Goal: Task Accomplishment & Management: Use online tool/utility

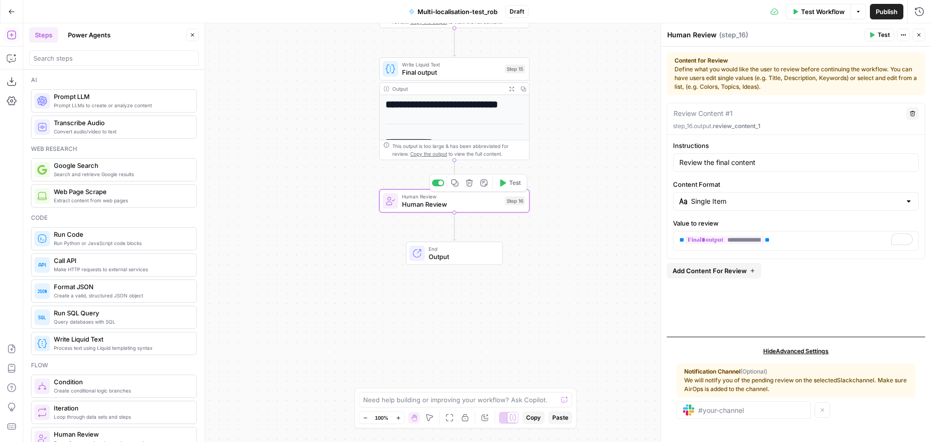
click at [470, 185] on icon "button" at bounding box center [469, 183] width 8 height 8
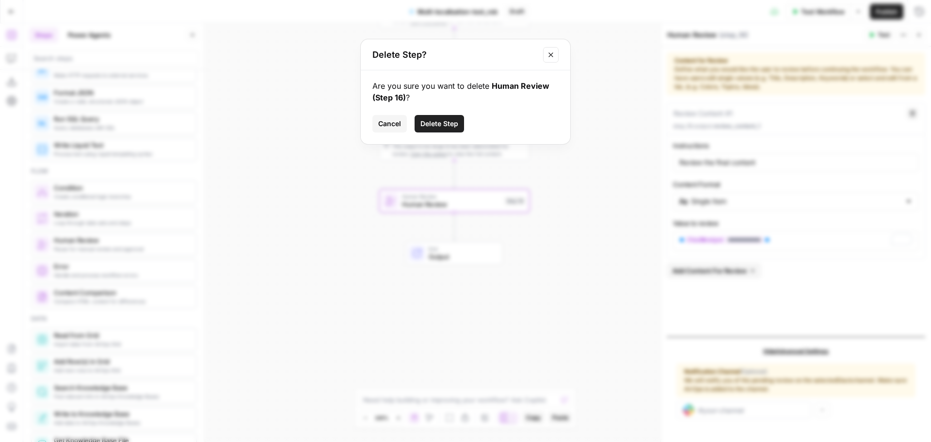
click at [432, 125] on span "Delete Step" at bounding box center [439, 124] width 38 height 10
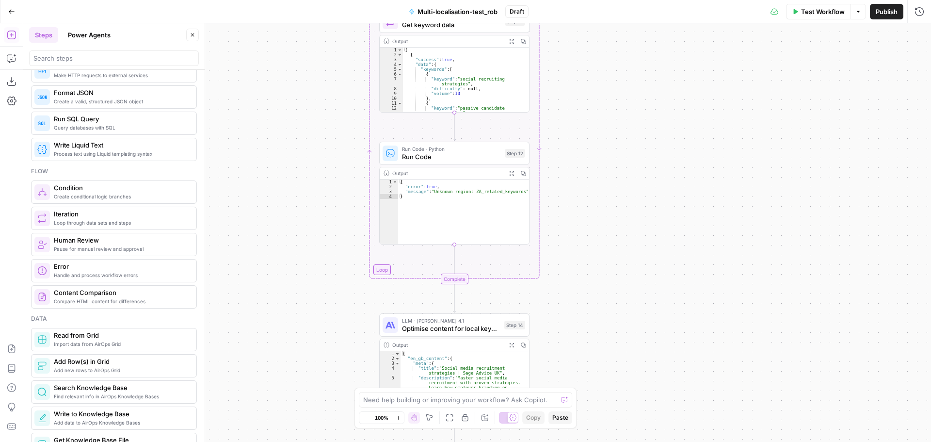
click at [707, 267] on div "Workflow Set Inputs Inputs LLM · Claude Opus 4.1 Initial translation Step 1 Out…" at bounding box center [476, 232] width 907 height 418
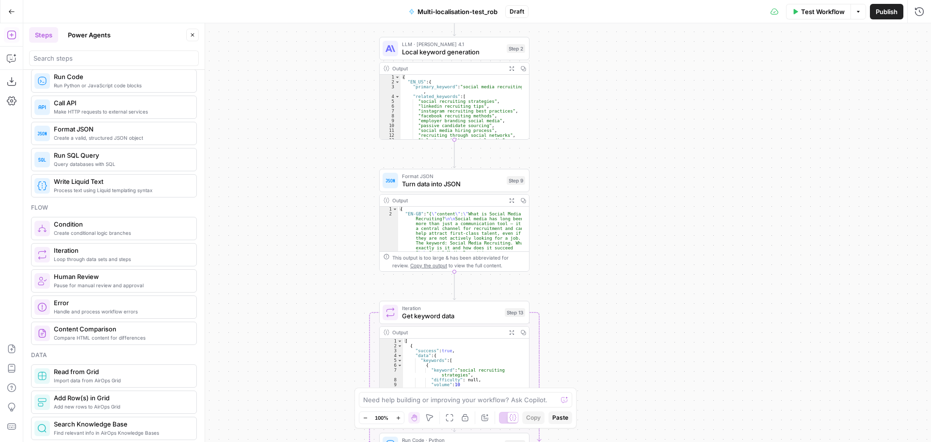
scroll to position [145, 0]
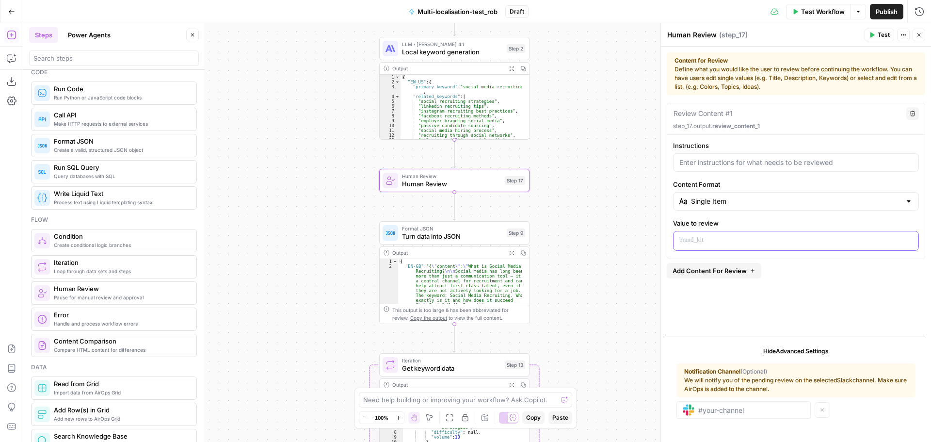
click at [714, 237] on p at bounding box center [795, 240] width 233 height 10
click at [908, 239] on icon "button" at bounding box center [909, 240] width 5 height 4
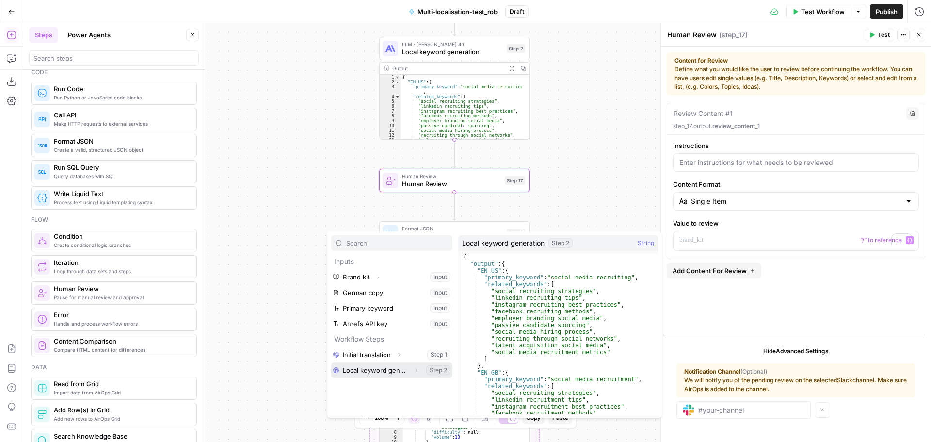
click at [373, 369] on button "Select variable Local keyword generation" at bounding box center [391, 370] width 121 height 16
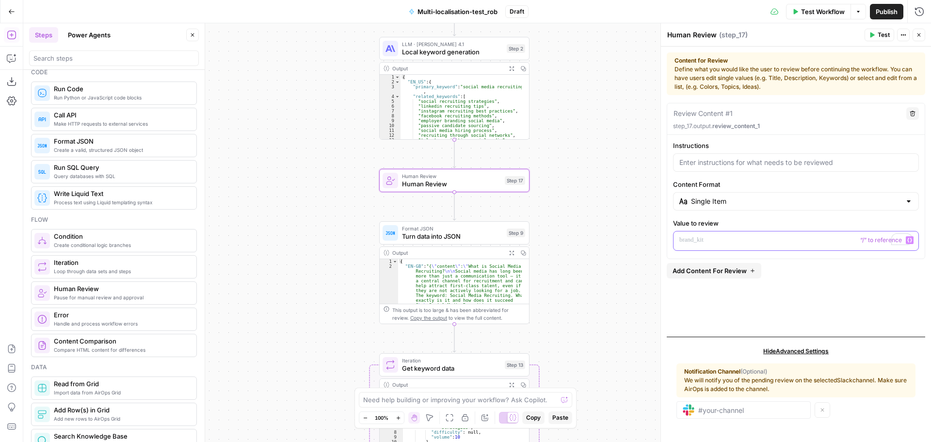
click at [909, 240] on icon "button" at bounding box center [909, 240] width 5 height 5
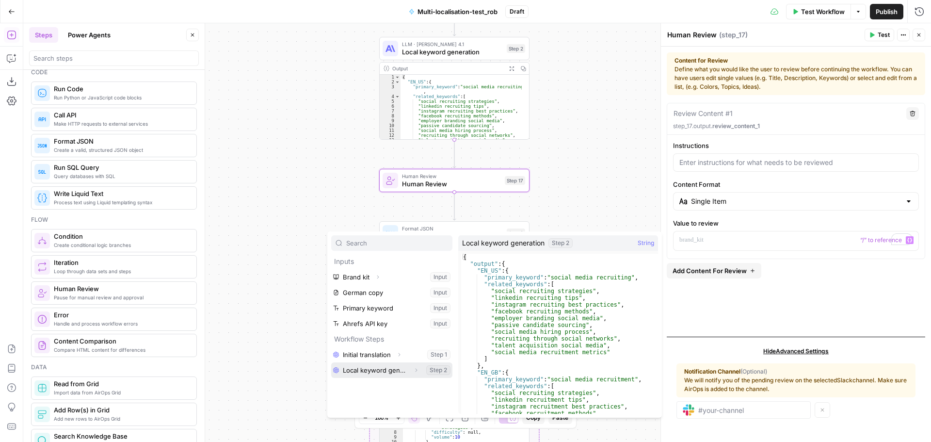
click at [413, 369] on icon "button" at bounding box center [416, 370] width 6 height 6
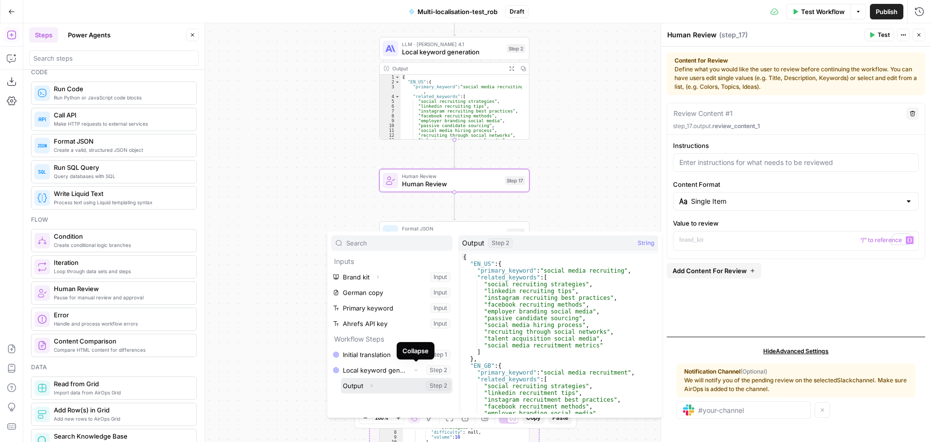
click at [377, 384] on button "Expand" at bounding box center [371, 385] width 13 height 13
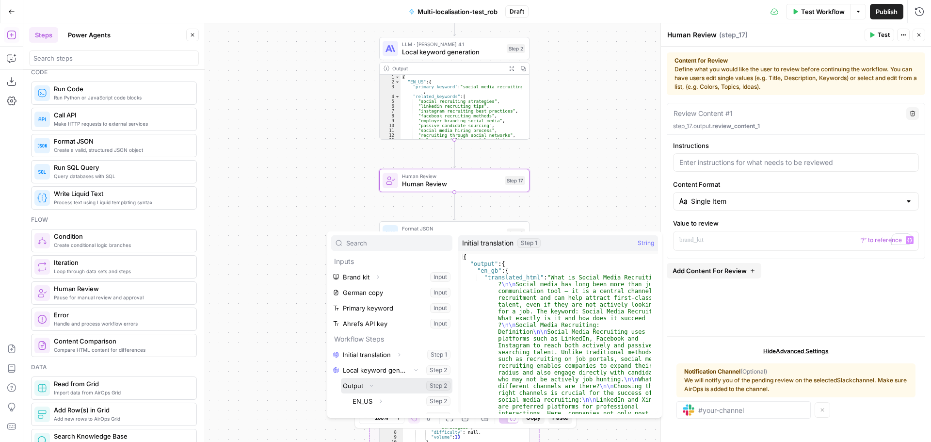
scroll to position [26, 0]
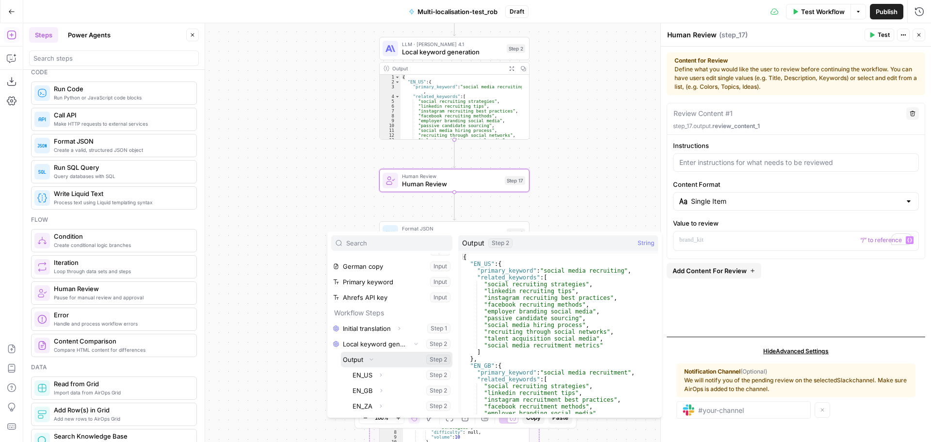
click at [355, 359] on button "Select variable Output" at bounding box center [396, 359] width 111 height 16
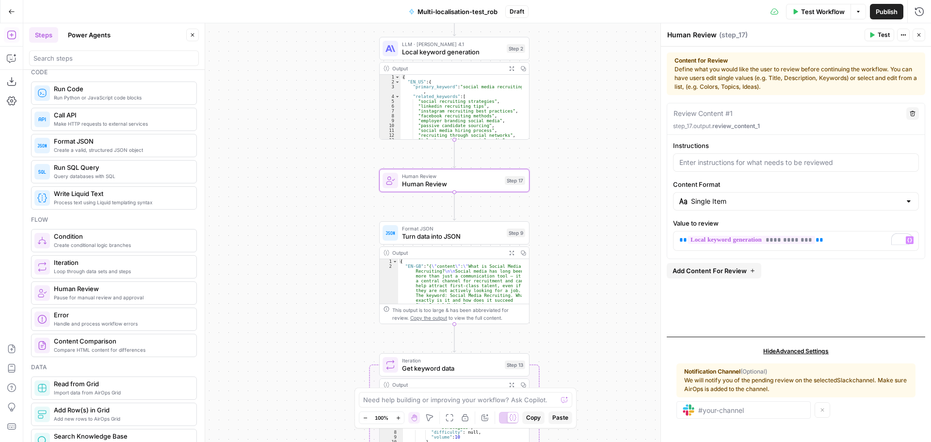
click at [590, 213] on div "Workflow Set Inputs Inputs LLM · Claude Opus 4.1 Initial translation Step 1 Out…" at bounding box center [476, 232] width 907 height 418
click at [416, 185] on span "Human Review" at bounding box center [451, 184] width 99 height 10
click at [18, 10] on button "Go Back" at bounding box center [11, 11] width 17 height 17
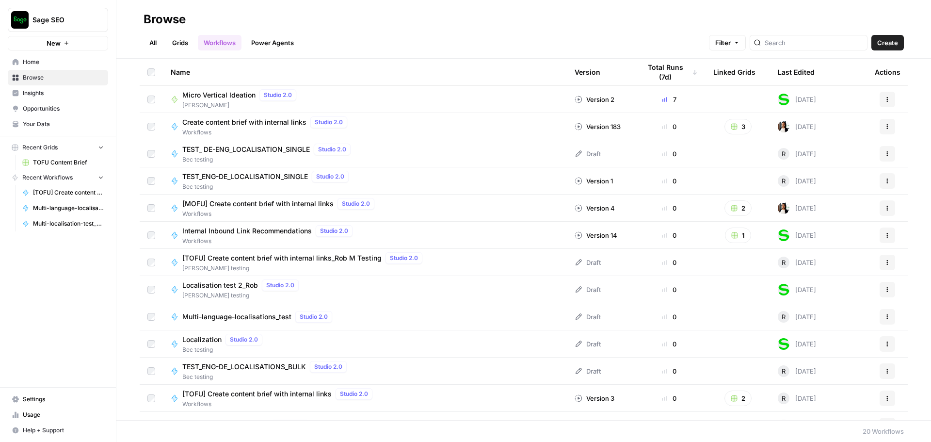
click at [782, 73] on div "Last Edited" at bounding box center [796, 72] width 37 height 27
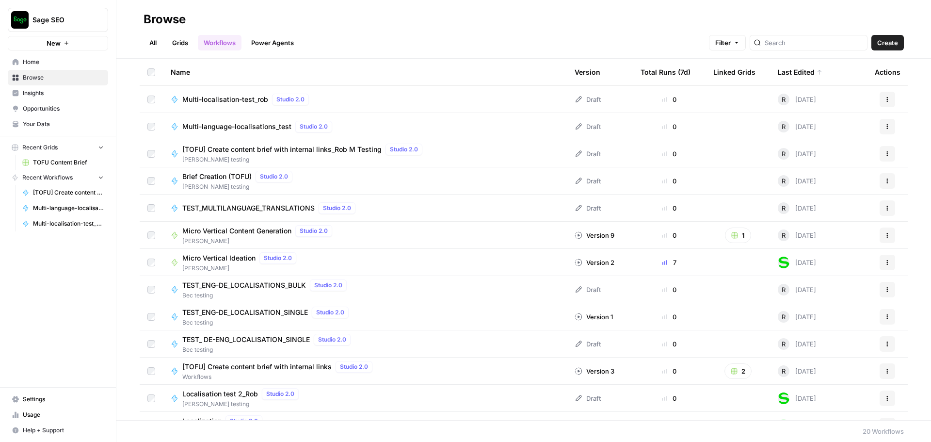
click at [245, 103] on span "Multi-localisation-test_rob" at bounding box center [225, 100] width 86 height 10
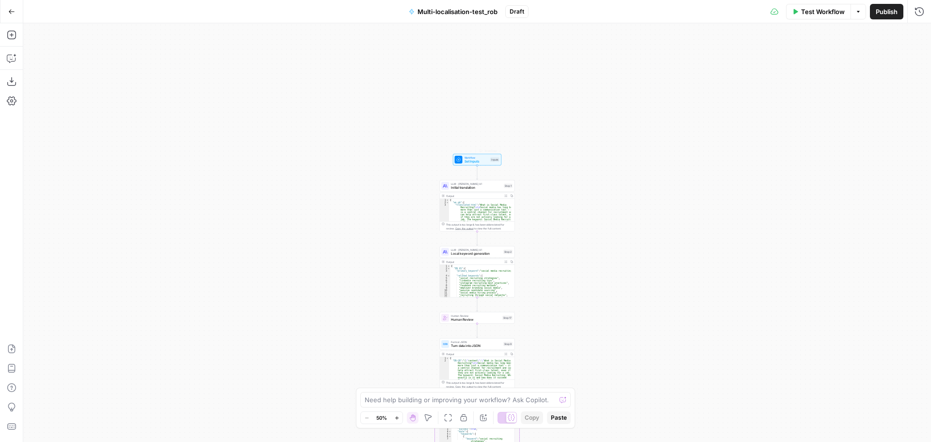
click at [475, 160] on span "Set Inputs" at bounding box center [476, 161] width 24 height 5
click at [859, 10] on icon "button" at bounding box center [858, 12] width 6 height 6
click at [824, 31] on span "Run Test" at bounding box center [830, 35] width 43 height 10
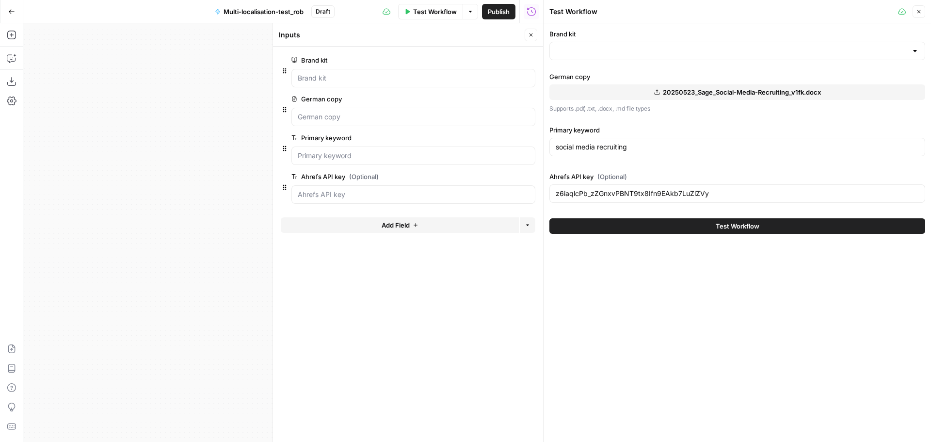
type input "Sage"
click at [593, 147] on input "social media recruiting" at bounding box center [737, 147] width 363 height 10
type input "digital recruitment"
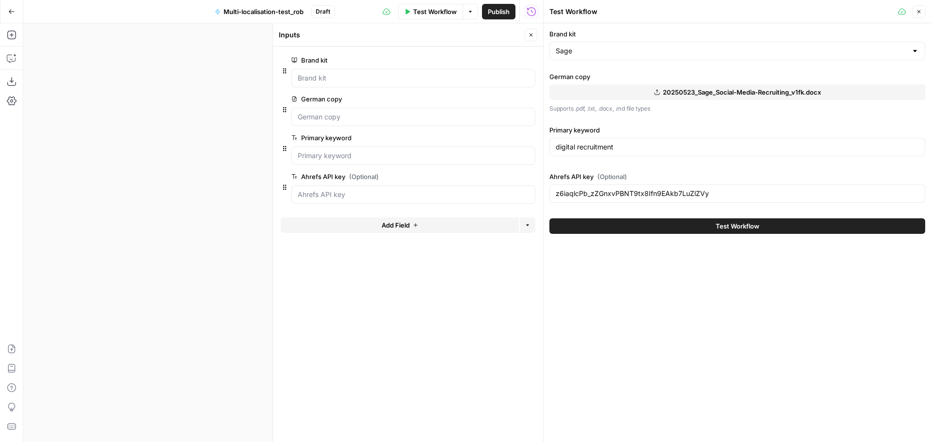
click at [733, 93] on span "20250523_Sage_Social-Media-Recruiting_v1fk.docx" at bounding box center [742, 92] width 158 height 10
click at [230, 126] on div "Workflow Set Inputs Inputs LLM · Claude Opus 4.1 Initial translation Step 1 Out…" at bounding box center [283, 232] width 520 height 418
click at [530, 37] on icon "button" at bounding box center [531, 35] width 6 height 6
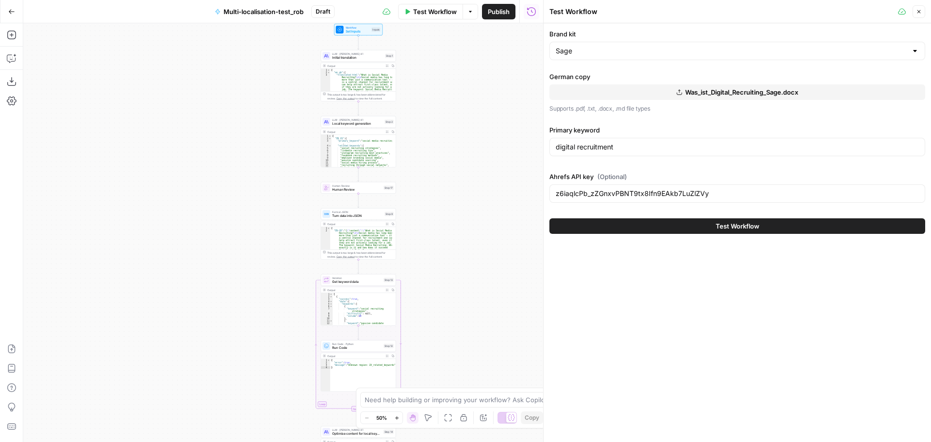
drag, startPoint x: 366, startPoint y: 298, endPoint x: 225, endPoint y: 151, distance: 203.0
click at [225, 151] on div "Workflow Set Inputs Inputs LLM · Claude Opus 4.1 Initial translation Step 1 Out…" at bounding box center [283, 232] width 520 height 418
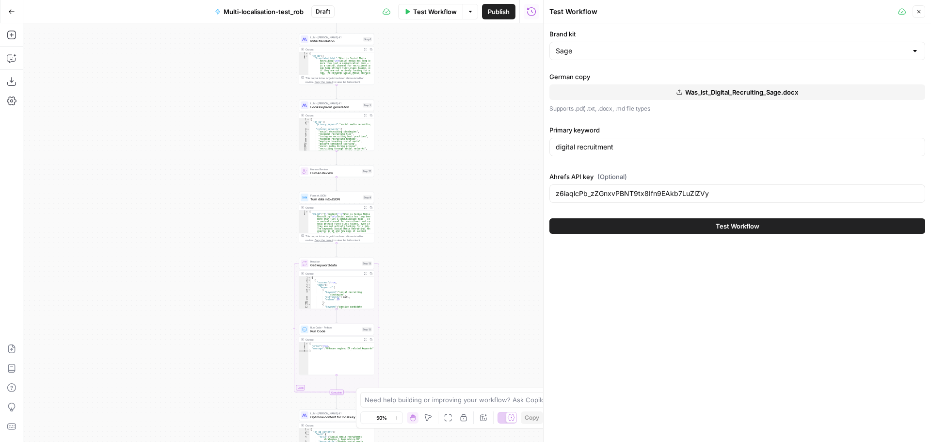
click at [331, 174] on span "Human Review" at bounding box center [334, 173] width 49 height 5
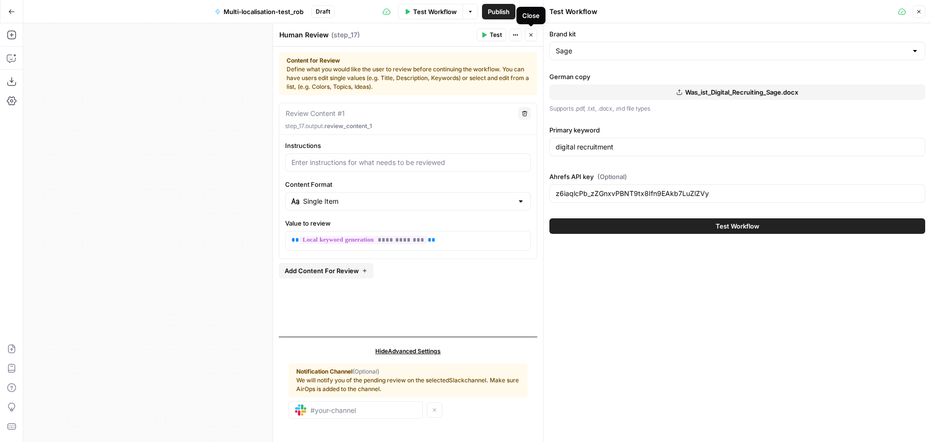
click at [528, 39] on button "Close" at bounding box center [531, 35] width 13 height 13
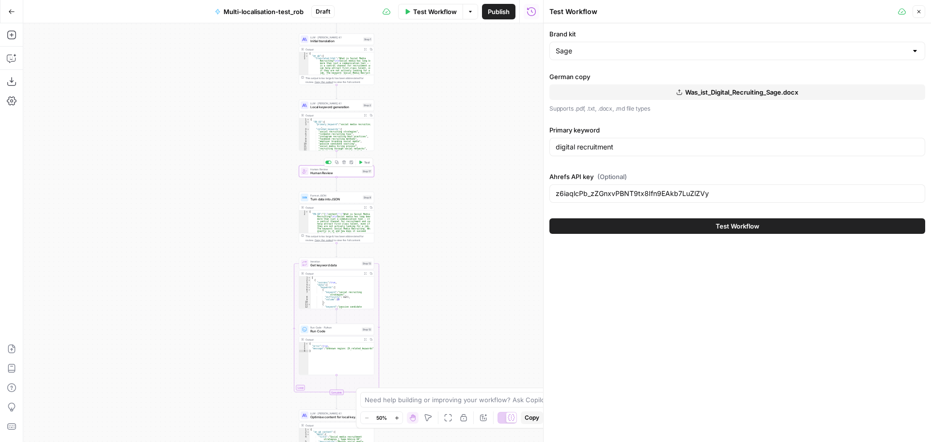
click at [345, 162] on icon "button" at bounding box center [343, 161] width 3 height 3
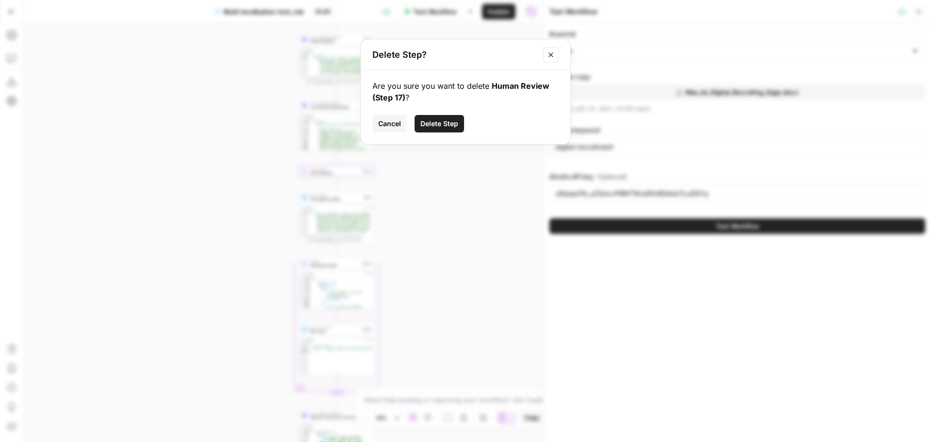
click at [427, 128] on span "Delete Step" at bounding box center [439, 124] width 38 height 10
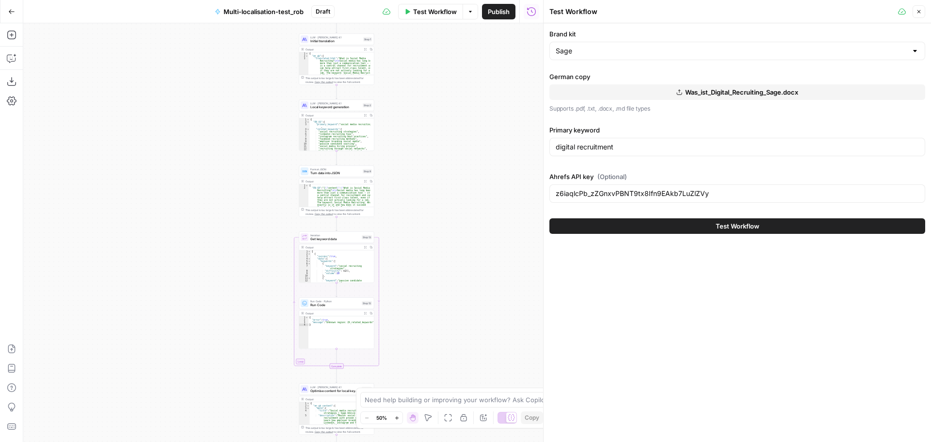
click at [661, 226] on button "Test Workflow" at bounding box center [737, 226] width 376 height 16
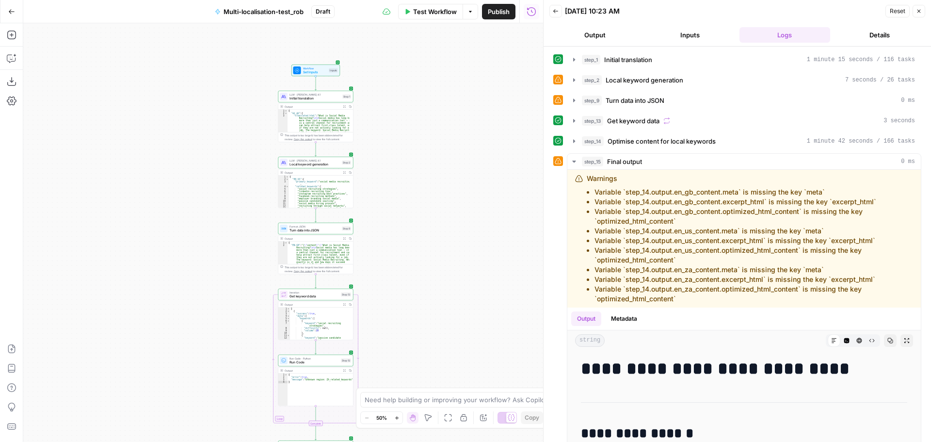
drag, startPoint x: 431, startPoint y: 89, endPoint x: 411, endPoint y: 146, distance: 60.9
click at [411, 146] on div "Workflow Set Inputs Inputs LLM · Claude Opus 4.1 Initial translation Step 1 Out…" at bounding box center [283, 232] width 520 height 418
click at [573, 83] on icon "button" at bounding box center [574, 80] width 8 height 8
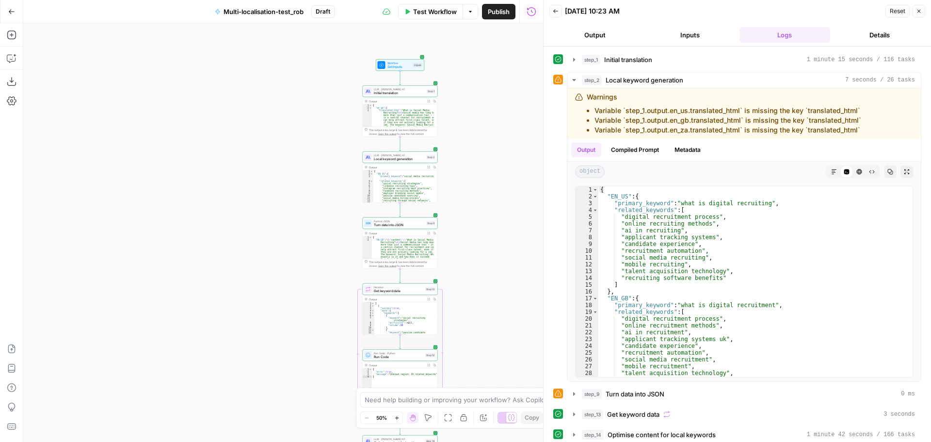
drag, startPoint x: 425, startPoint y: 152, endPoint x: 509, endPoint y: 146, distance: 84.5
click at [509, 146] on div "Workflow Set Inputs Inputs LLM · Claude Opus 4.1 Initial translation Step 1 Out…" at bounding box center [283, 232] width 520 height 418
click at [591, 34] on button "Output" at bounding box center [594, 35] width 91 height 16
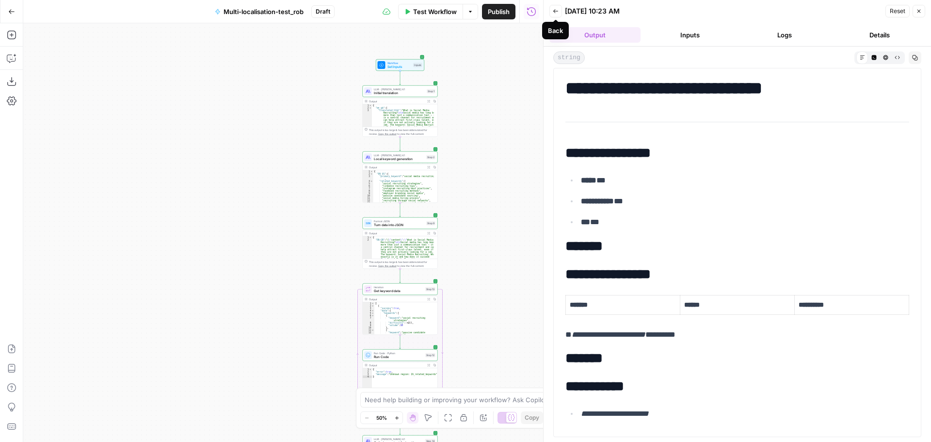
click at [559, 13] on button "Back" at bounding box center [555, 11] width 13 height 13
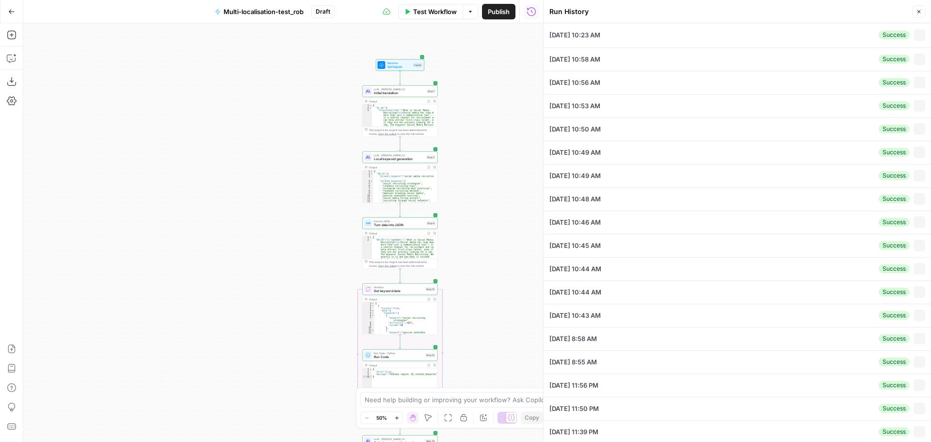
type input "Sage"
type input "digital recruitment"
type input "z6iaqlcPb_zZGnxvPBNT9tx8Ifn9EAkb7LuZlZVy"
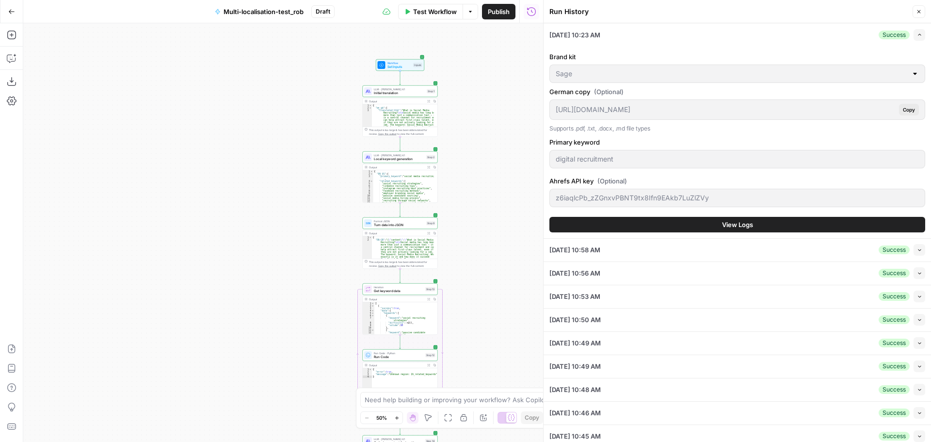
click at [917, 248] on icon "button" at bounding box center [919, 249] width 5 height 5
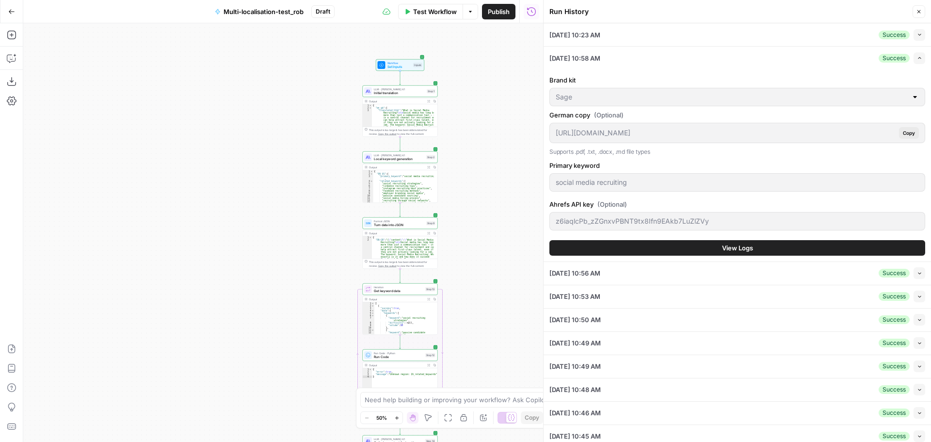
click at [917, 273] on icon "button" at bounding box center [919, 272] width 5 height 5
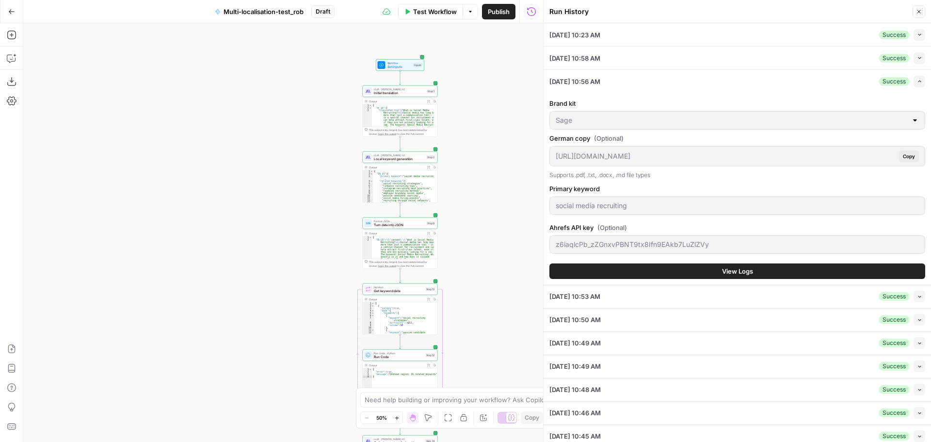
click at [629, 271] on button "View Logs" at bounding box center [737, 271] width 376 height 16
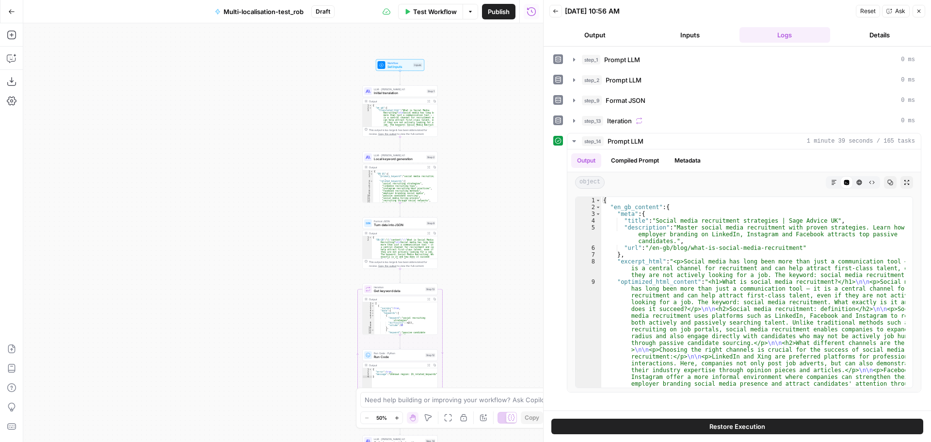
click at [554, 12] on icon "button" at bounding box center [555, 11] width 5 height 4
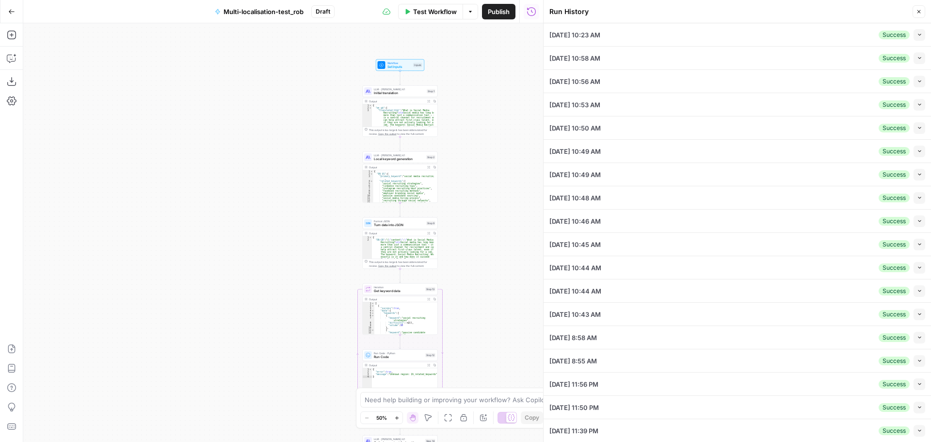
click at [917, 35] on icon "button" at bounding box center [919, 34] width 5 height 5
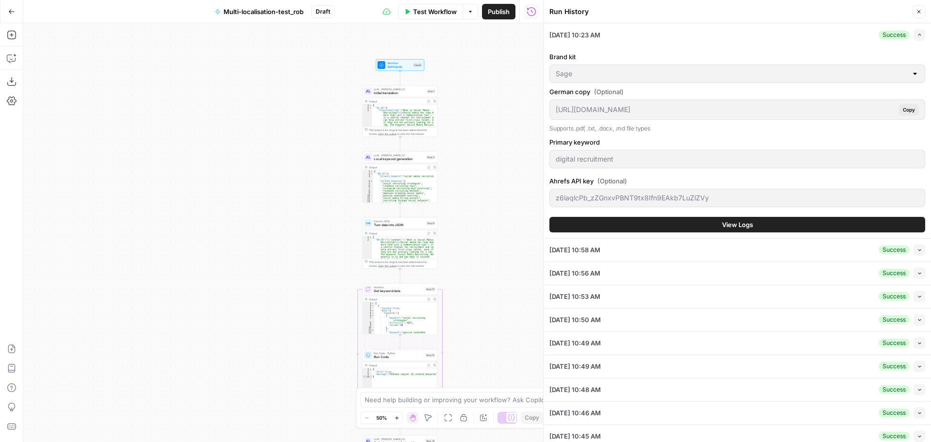
click at [611, 226] on button "View Logs" at bounding box center [737, 225] width 376 height 16
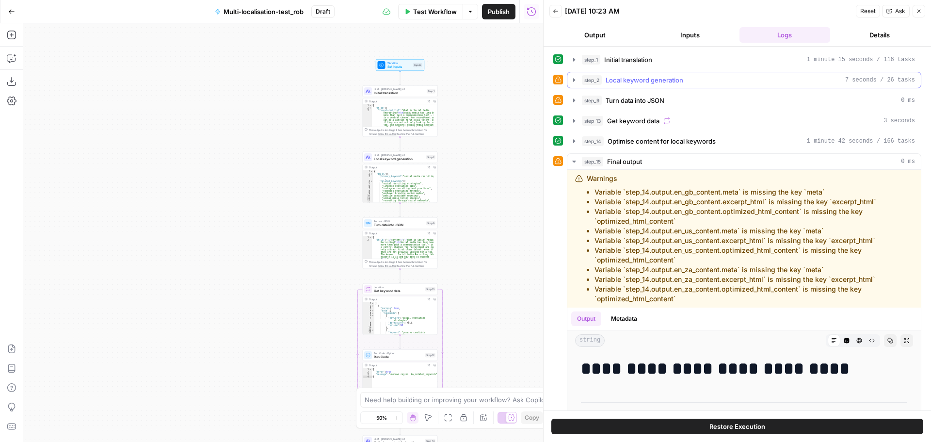
click at [576, 78] on icon "button" at bounding box center [574, 80] width 8 height 8
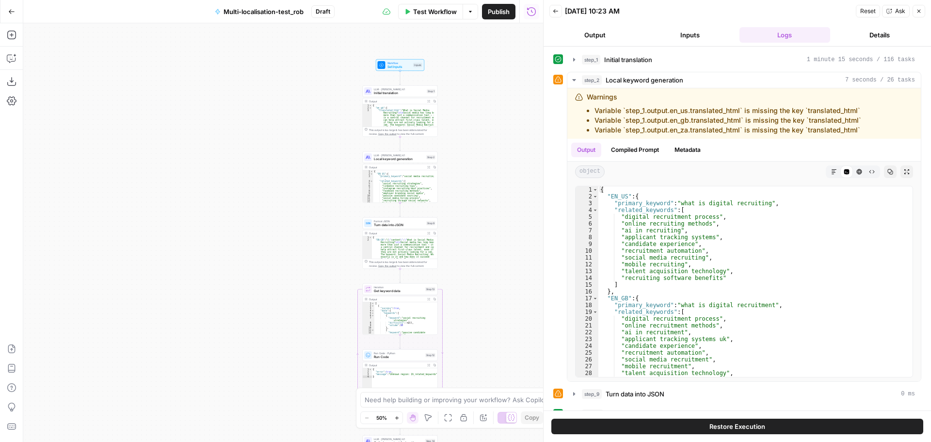
click at [402, 161] on span "Local keyword generation" at bounding box center [399, 159] width 50 height 5
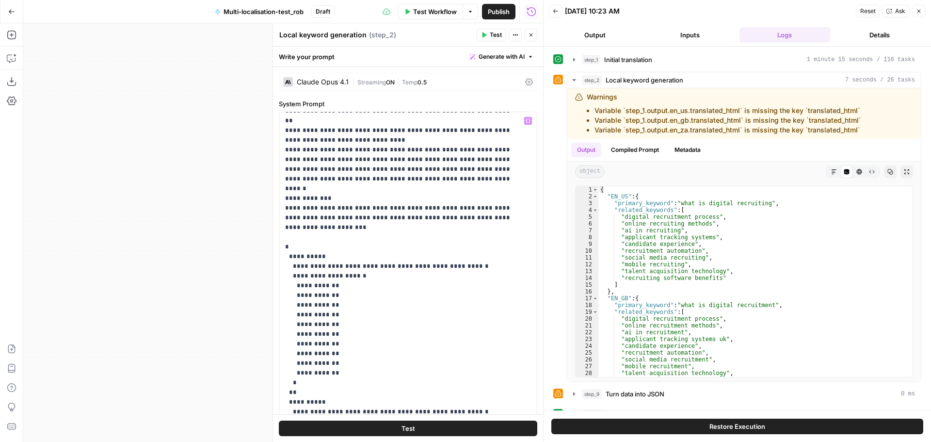
scroll to position [543, 0]
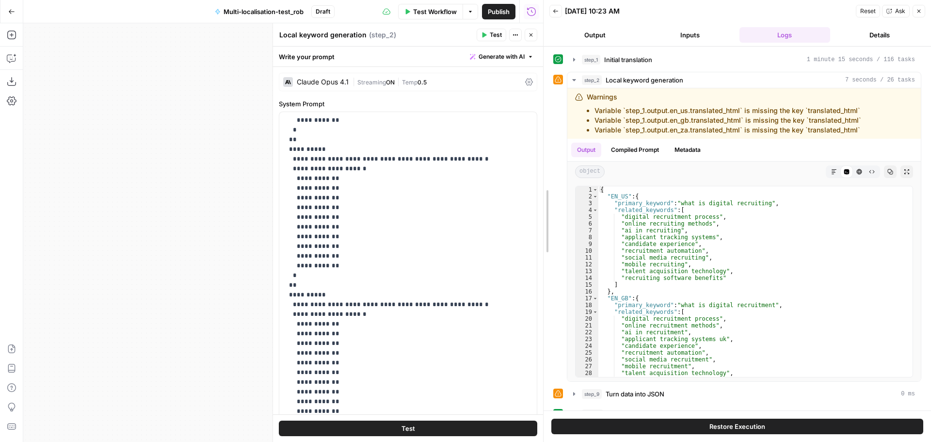
drag, startPoint x: 539, startPoint y: 184, endPoint x: 533, endPoint y: 282, distance: 97.6
click at [533, 282] on body "Sage SEO New Home Browse Insights Opportunities Your Data Recent Grids TOFU Con…" at bounding box center [465, 221] width 931 height 442
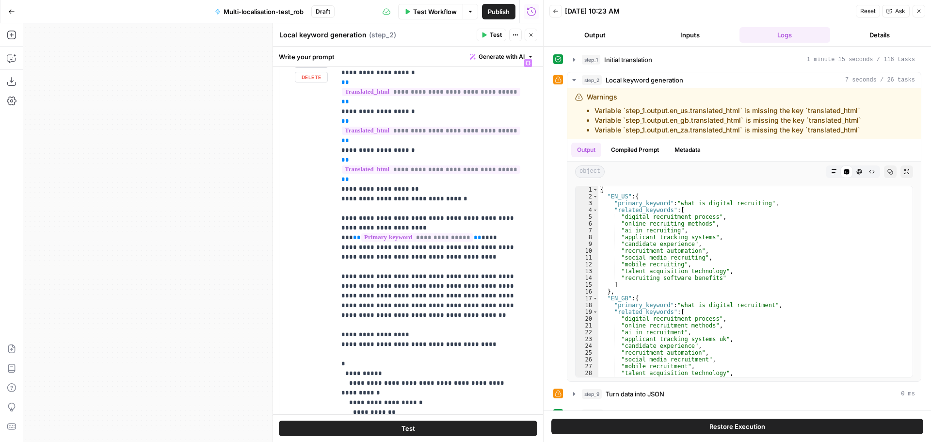
scroll to position [0, 0]
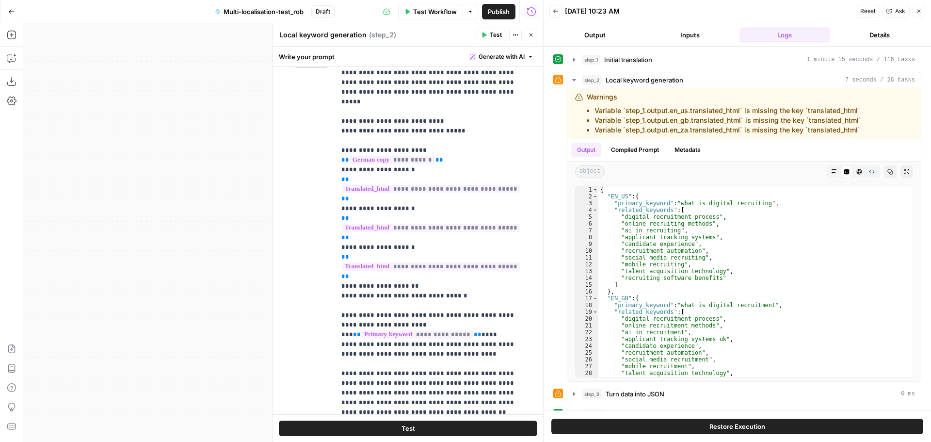
click at [539, 232] on div at bounding box center [544, 221] width 10 height 442
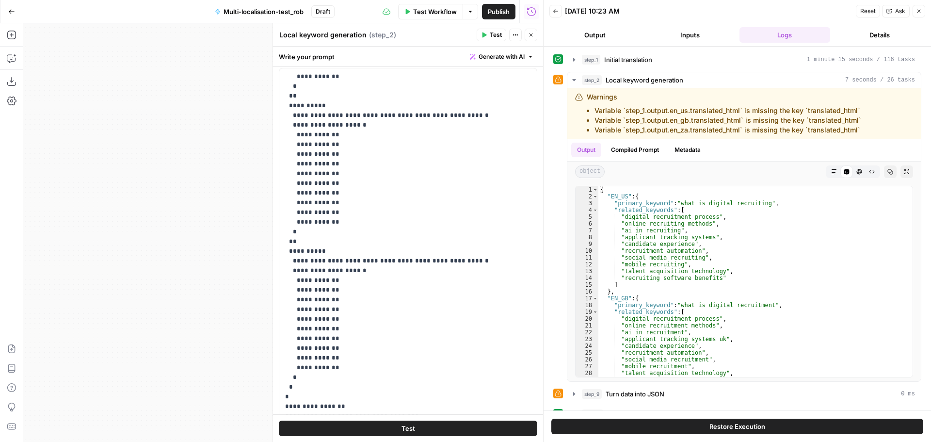
scroll to position [40, 0]
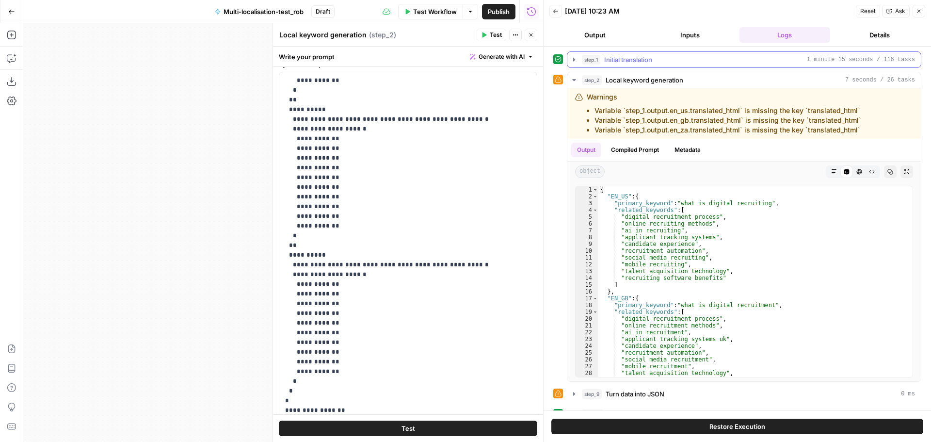
click at [576, 59] on icon "button" at bounding box center [574, 60] width 8 height 8
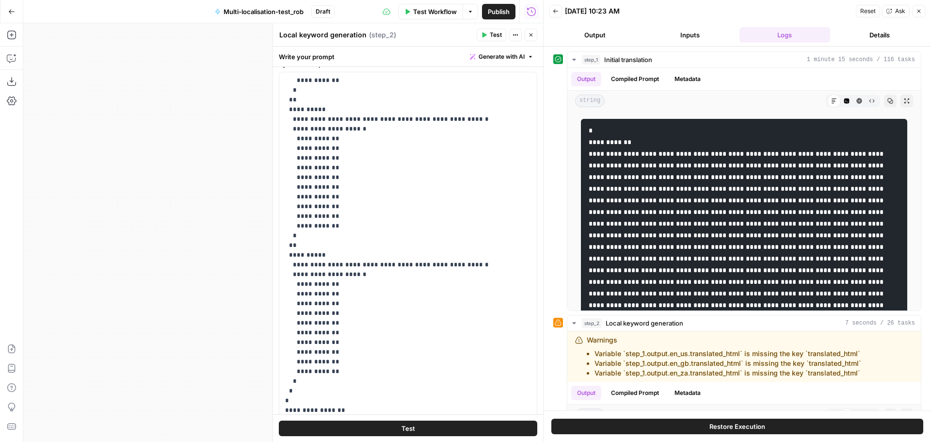
click at [527, 36] on button "Close" at bounding box center [531, 35] width 13 height 13
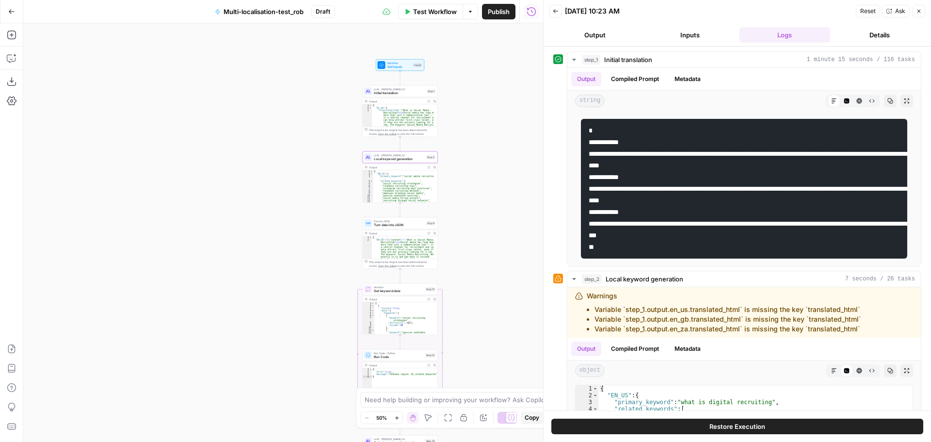
click at [405, 93] on span "Initial translation" at bounding box center [399, 93] width 51 height 5
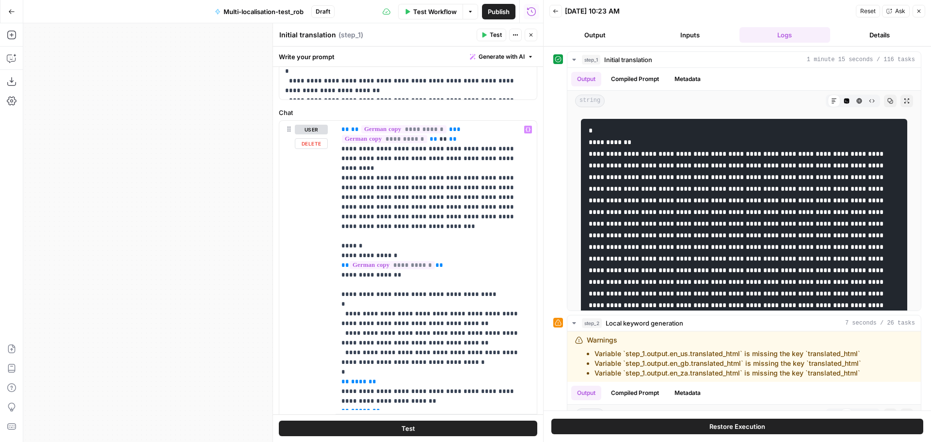
scroll to position [436, 0]
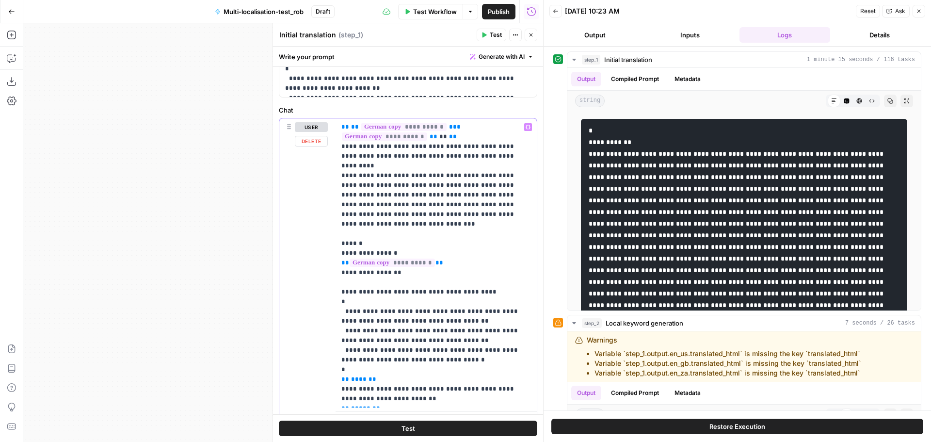
click at [344, 277] on p "**********" at bounding box center [432, 262] width 182 height 281
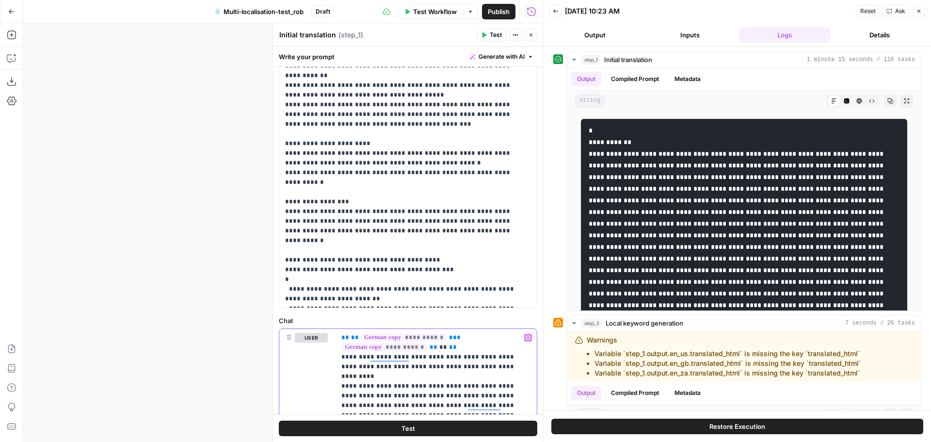
scroll to position [274, 0]
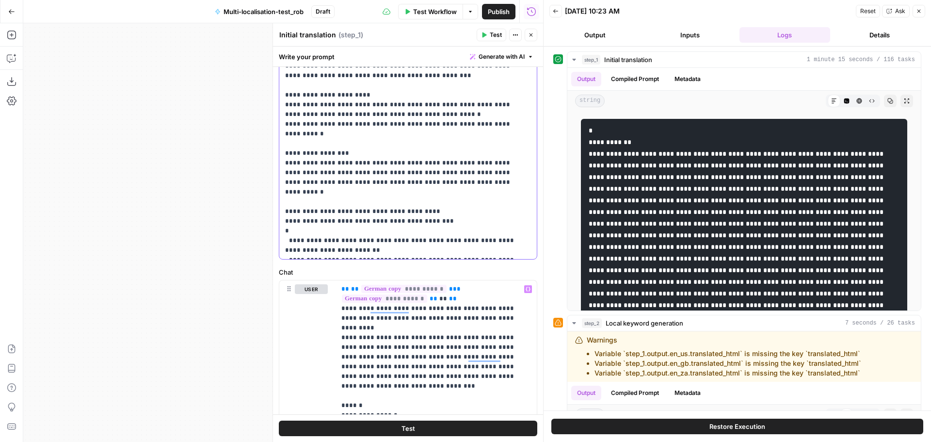
drag, startPoint x: 448, startPoint y: 133, endPoint x: 341, endPoint y: 134, distance: 106.7
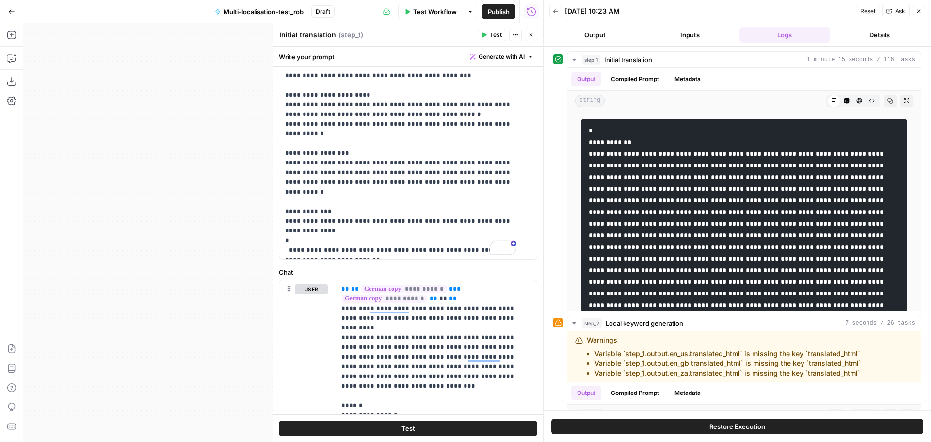
click at [557, 12] on icon "button" at bounding box center [556, 11] width 6 height 6
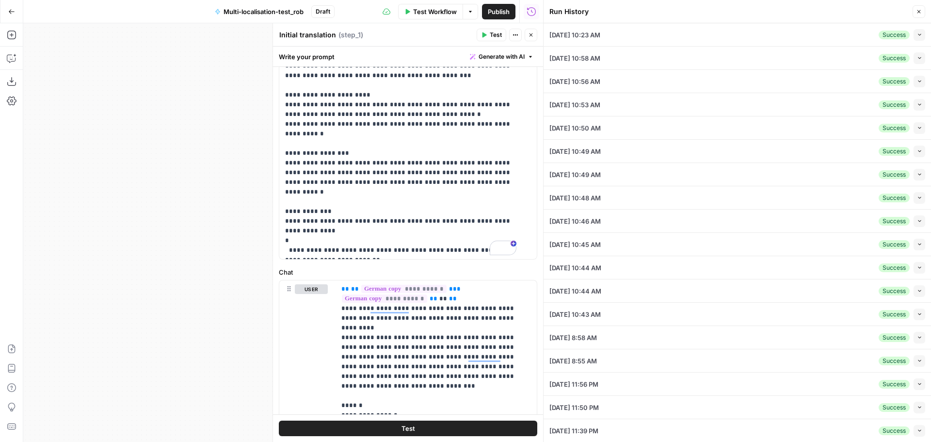
click at [532, 35] on icon "button" at bounding box center [531, 35] width 6 height 6
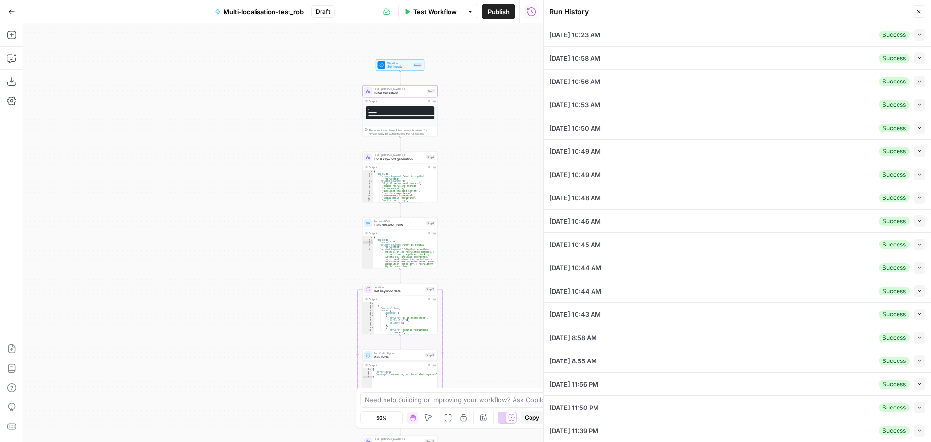
click at [406, 64] on span "Workflow" at bounding box center [399, 63] width 24 height 4
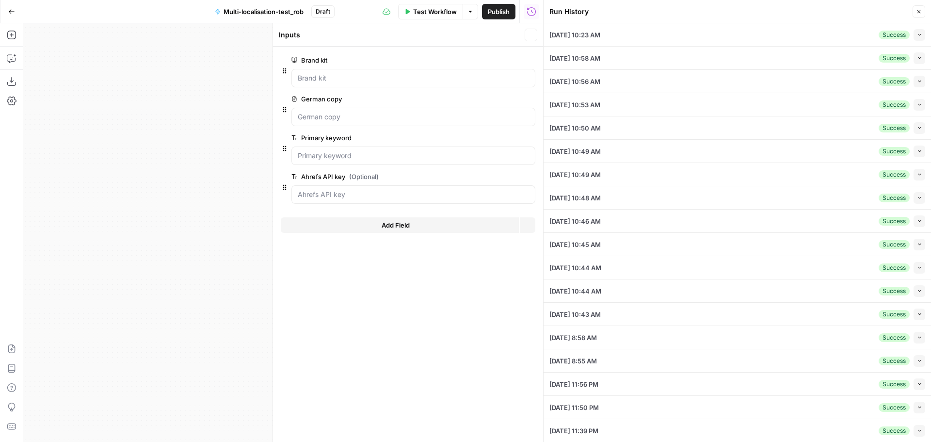
click at [440, 7] on span "Test Workflow" at bounding box center [435, 12] width 44 height 10
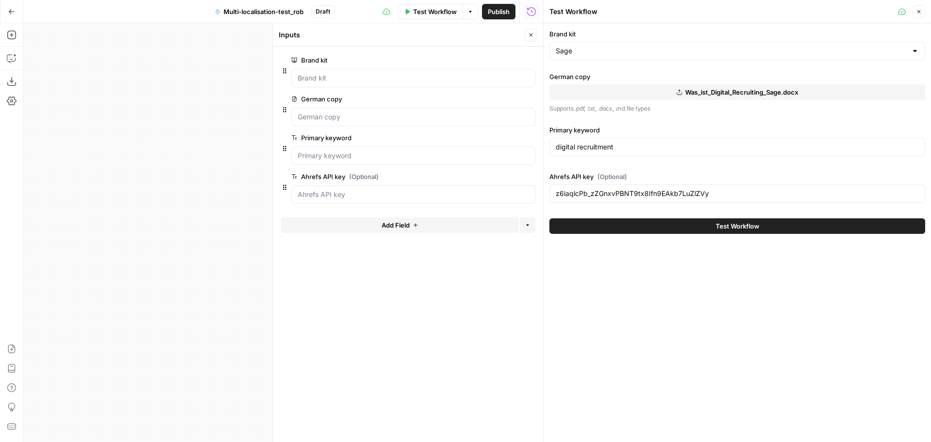
click at [677, 228] on button "Test Workflow" at bounding box center [737, 226] width 376 height 16
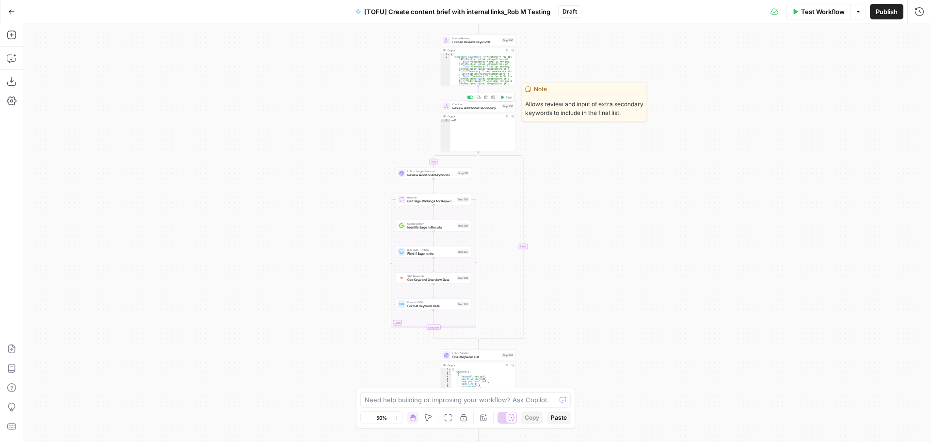
drag, startPoint x: 479, startPoint y: 110, endPoint x: 421, endPoint y: 179, distance: 90.8
click at [479, 110] on span "Review Additional Secondary Keywords" at bounding box center [476, 108] width 48 height 5
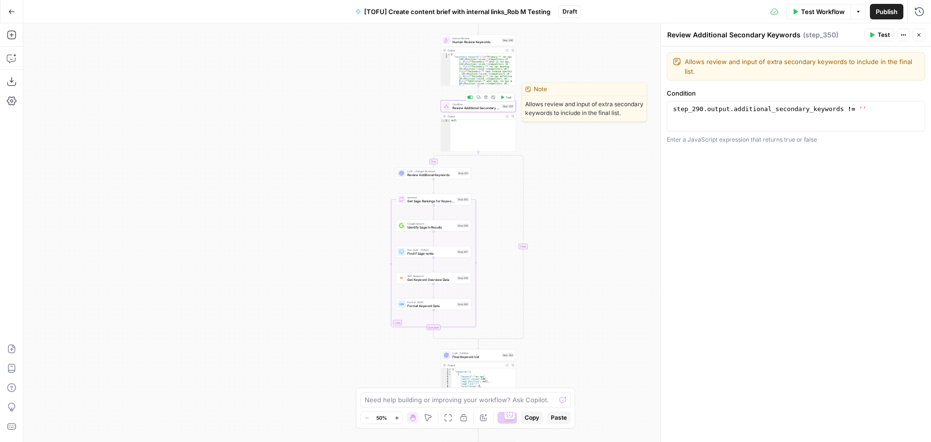
click at [421, 179] on div "true false true true true false true false true false false false Workflow Set …" at bounding box center [476, 232] width 907 height 418
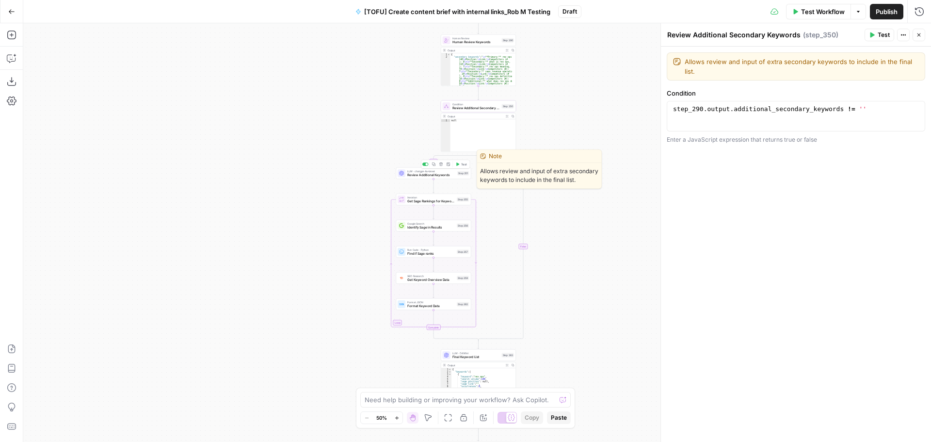
click at [427, 177] on span "Review Additional Keywords" at bounding box center [431, 175] width 48 height 5
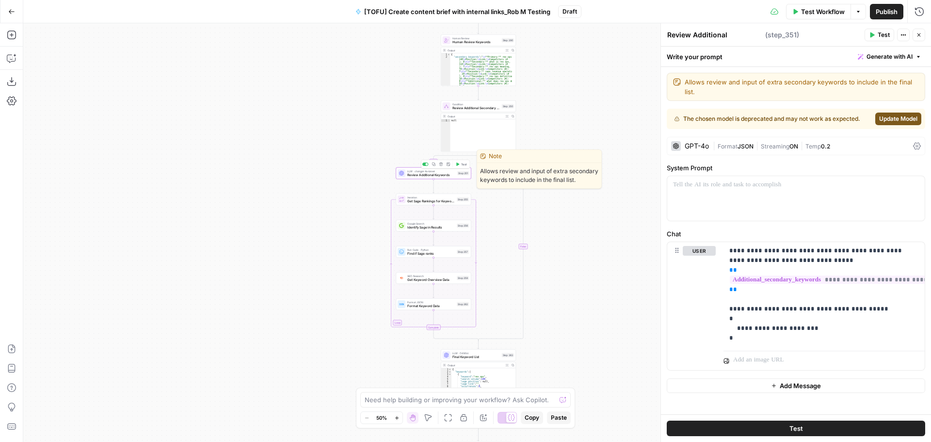
type textarea "Review Additional Keywords"
